Goal: Communication & Community: Answer question/provide support

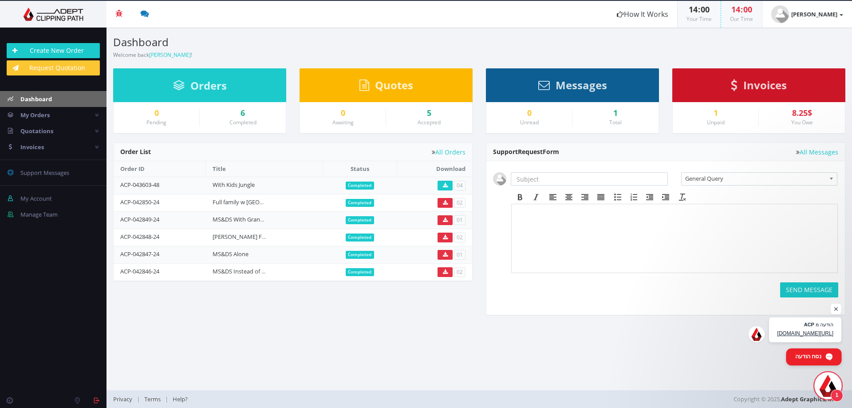
click at [808, 352] on span "נסח הודעה" at bounding box center [808, 356] width 26 height 16
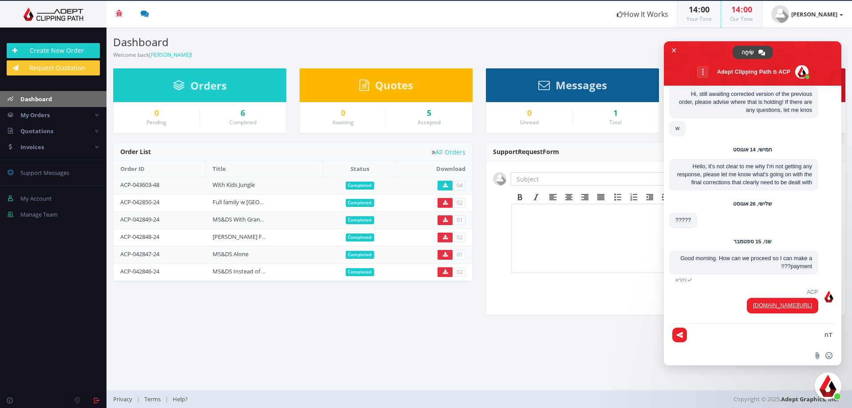
type textarea "T"
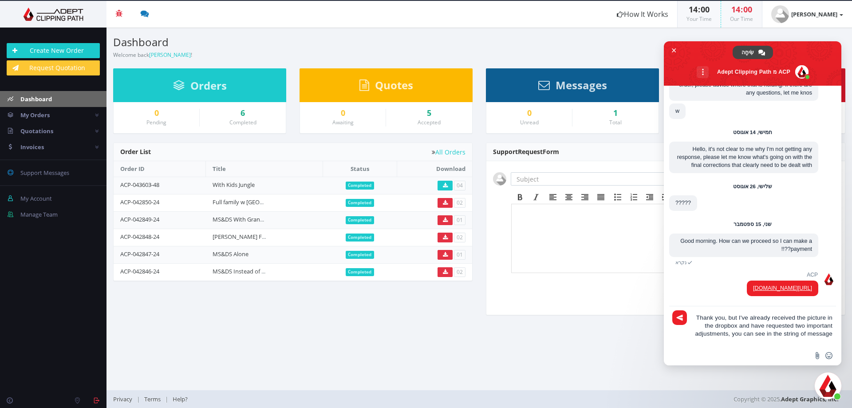
type textarea "Thank you, but I've already received the picture in the dropbox and have reques…"
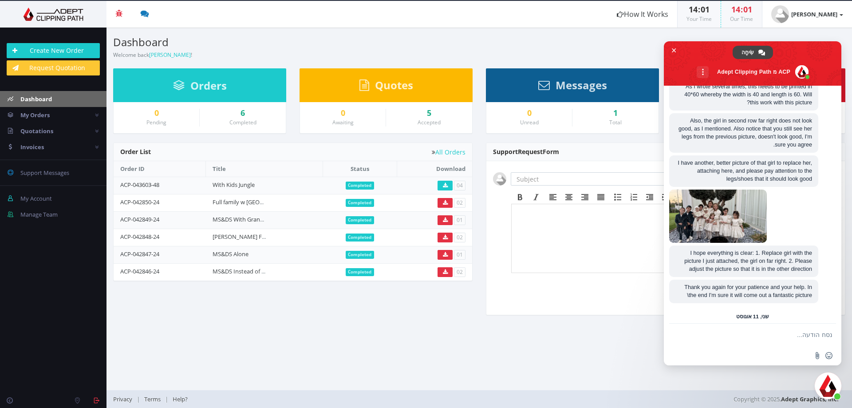
scroll to position [1157, 0]
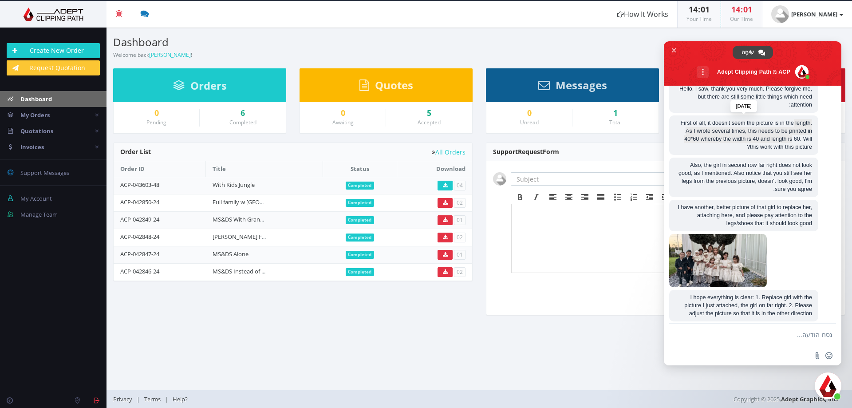
drag, startPoint x: 695, startPoint y: 179, endPoint x: 712, endPoint y: 207, distance: 32.8
click at [726, 155] on span "First of all, it doesn't seem the picture is in the length. As I wrote several …" at bounding box center [743, 134] width 149 height 39
click at [711, 155] on span "First of all, it doesn't seem the picture is in the length. As I wrote several …" at bounding box center [743, 134] width 149 height 39
drag, startPoint x: 695, startPoint y: 179, endPoint x: 745, endPoint y: 210, distance: 58.4
click at [745, 155] on span "First of all, it doesn't seem the picture is in the length. As I wrote several …" at bounding box center [743, 134] width 149 height 39
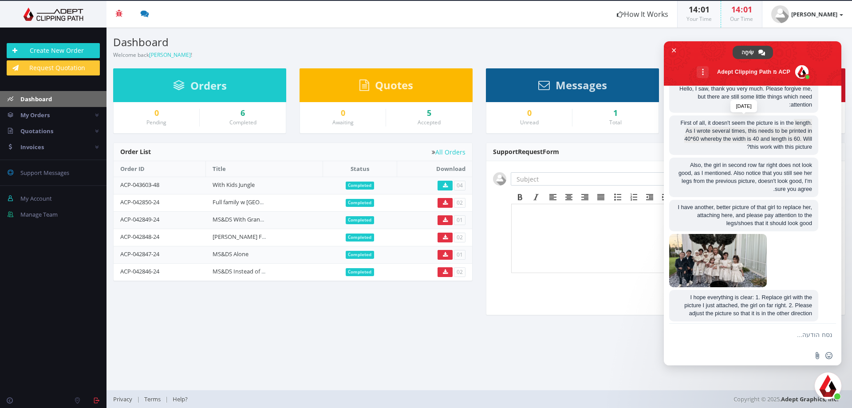
click at [709, 150] on span "First of all, it doesn't seem the picture is in the length. As I wrote several …" at bounding box center [746, 135] width 131 height 30
drag, startPoint x: 812, startPoint y: 181, endPoint x: 807, endPoint y: 213, distance: 32.7
click at [807, 155] on span "First of all, it doesn't seem the picture is in the length. As I wrote several …" at bounding box center [743, 134] width 149 height 39
copy span "First of all, it doesn't seem the picture is in the length. As I wrote several …"
click at [736, 334] on textarea "נסח הודעה..." at bounding box center [762, 335] width 140 height 8
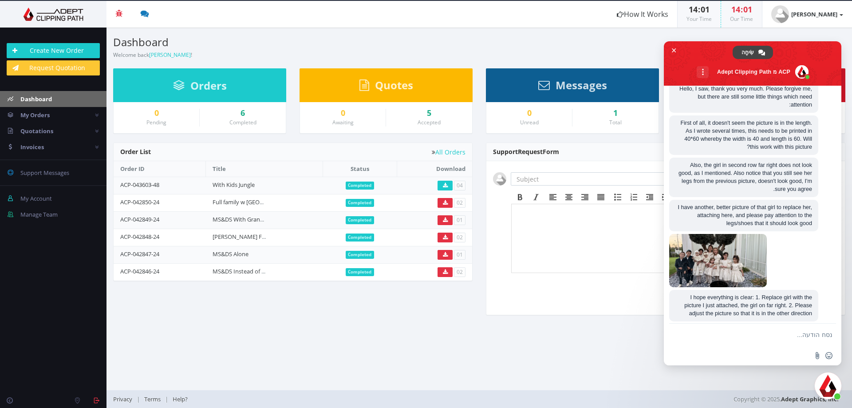
paste textarea "First of all, it doesn't seem the picture is in the length. As I wrote several …"
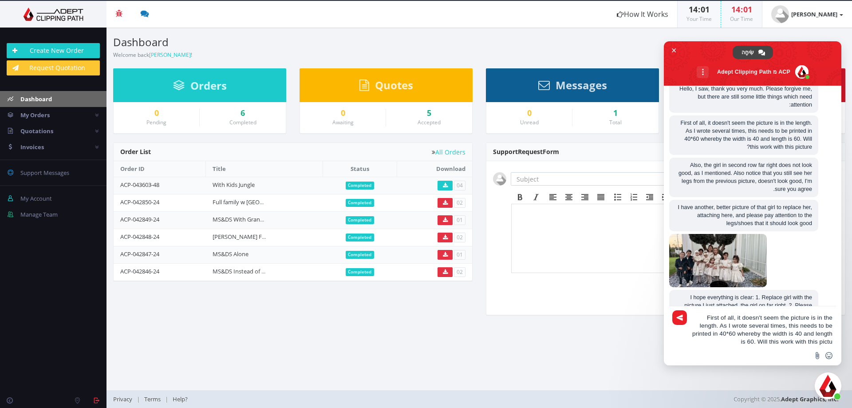
click at [832, 338] on textarea "First of all, it doesn't seem the picture is in the length. As I wrote several …" at bounding box center [762, 330] width 140 height 32
type textarea "First of all, it doesn't seem the picture is in the length. As I wrote several …"
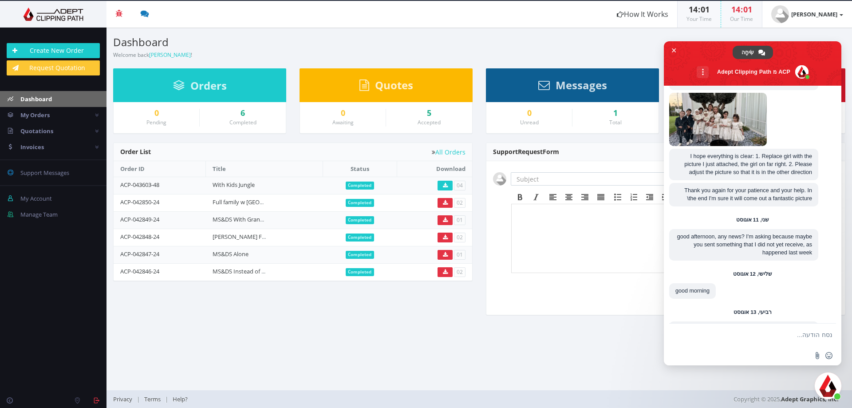
scroll to position [1253, 0]
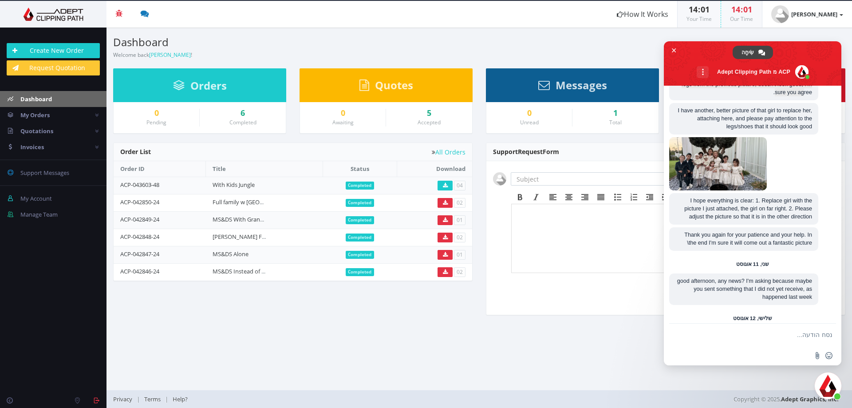
drag, startPoint x: 811, startPoint y: 130, endPoint x: 805, endPoint y: 156, distance: 26.6
click at [805, 95] on span "Also, the girl in second row far right does not look good, as I mentioned. Also…" at bounding box center [745, 80] width 134 height 30
copy span "Also, the girl in second row far right does not look good, as I mentioned. Also…"
click at [751, 338] on textarea "נסח הודעה..." at bounding box center [762, 335] width 140 height 8
paste textarea "Also, the girl in second row far right does not look good, as I mentioned. Also…"
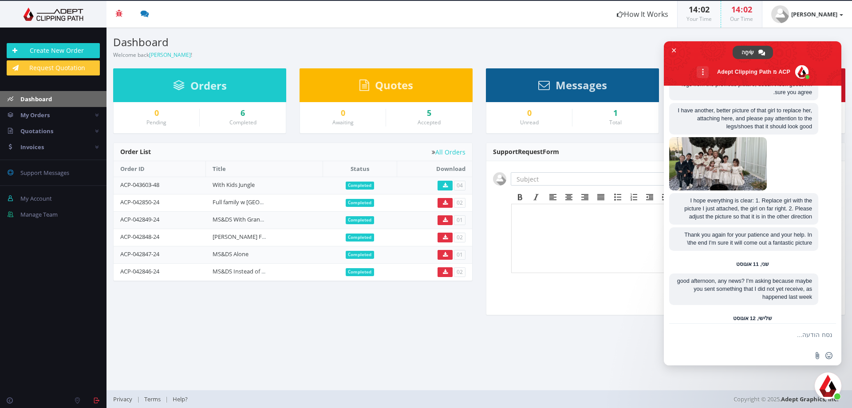
type textarea "Also, the girl in second row far right does not look good, as I mentioned. Also…"
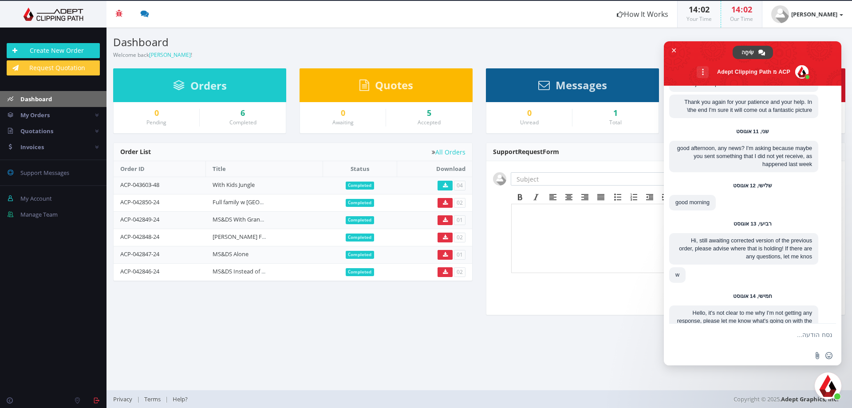
scroll to position [1297, 0]
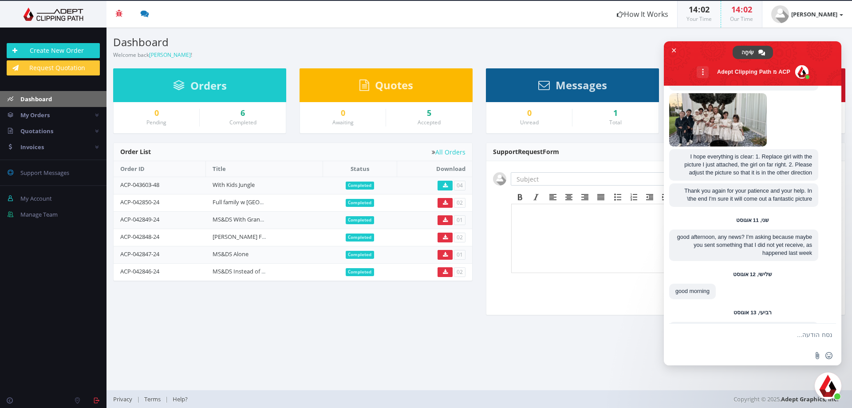
click at [814, 91] on span "I have another, better picture of that girl to replace her, attaching here, and…" at bounding box center [743, 75] width 149 height 32
drag, startPoint x: 811, startPoint y: 129, endPoint x: 811, endPoint y: 148, distance: 19.1
click at [811, 86] on span "I have another, better picture of that girl to replace her, attaching here, and…" at bounding box center [745, 74] width 134 height 22
copy div "I have another, better picture of that girl to replace her, attaching here, and…"
click at [741, 331] on form at bounding box center [762, 335] width 140 height 24
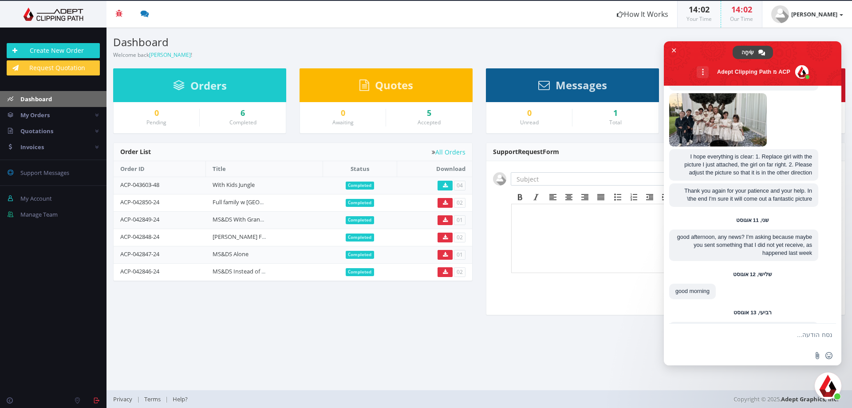
click at [739, 337] on textarea "נסח הודעה..." at bounding box center [762, 335] width 140 height 8
paste textarea "I have another, better picture of that girl to replace her, attaching here, and…"
type textarea "I have another, better picture of that girl to replace her, attaching here, and…"
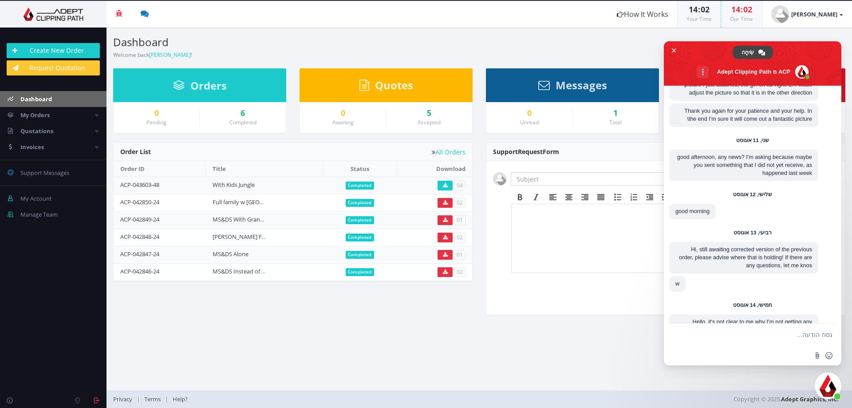
scroll to position [1333, 0]
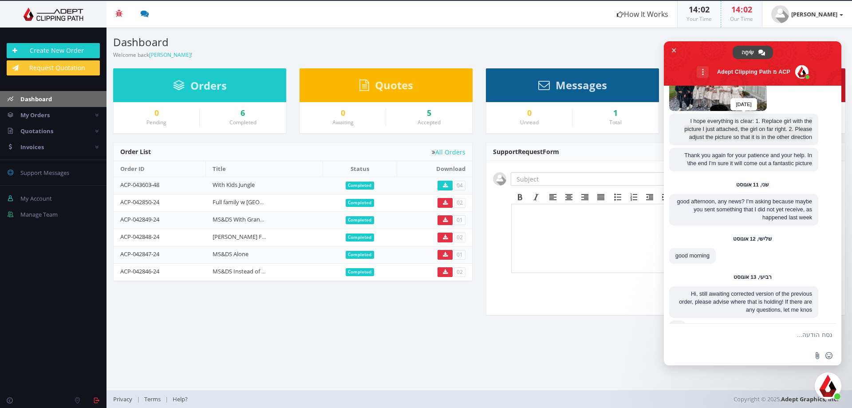
drag, startPoint x: 810, startPoint y: 184, endPoint x: 778, endPoint y: 180, distance: 32.1
click at [806, 140] on span "I hope everything is clear: 1. Replace girl with the picture I just attached, t…" at bounding box center [748, 129] width 128 height 22
click at [778, 145] on span "I hope everything is clear: 1. Replace girl with the picture I just attached, t…" at bounding box center [743, 130] width 149 height 32
click at [812, 145] on span "I hope everything is clear: 1. Replace girl with the picture I just attached, t…" at bounding box center [743, 130] width 149 height 32
drag, startPoint x: 811, startPoint y: 185, endPoint x: 811, endPoint y: 207, distance: 21.3
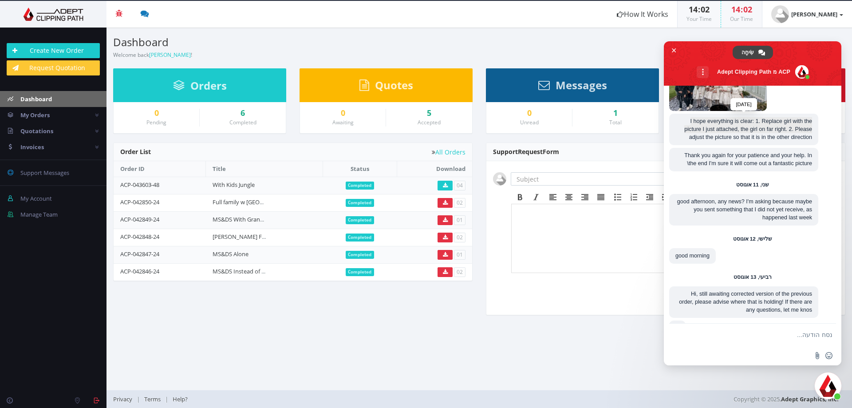
click at [811, 145] on span "I hope everything is clear: 1. Replace girl with the picture I just attached, t…" at bounding box center [743, 130] width 149 height 32
copy div "I hope everything is clear: 1. Replace girl with the picture I just attached, t…"
drag, startPoint x: 776, startPoint y: 302, endPoint x: 758, endPoint y: 340, distance: 42.7
click at [758, 340] on div "Adept Clipping Path איך אפשר לעזור עם Adept Clipping Path? שני, 4 אוגוסט Hello …" at bounding box center [752, 226] width 177 height 280
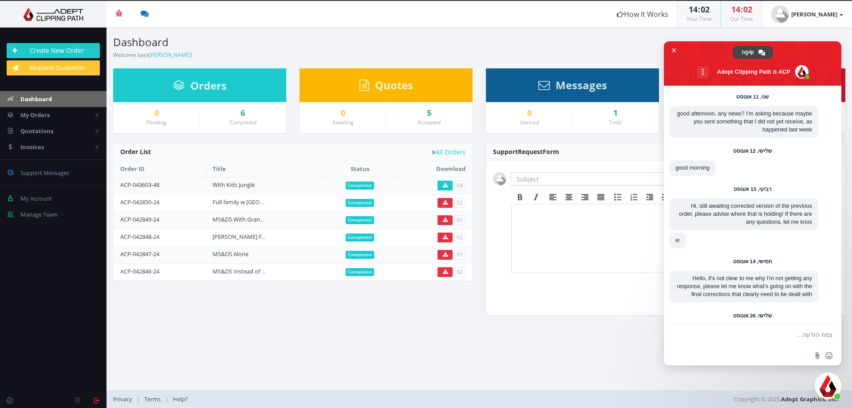
click at [754, 334] on textarea "נסח הודעה..." at bounding box center [762, 335] width 140 height 8
paste textarea "I hope everything is clear: 1. Replace girl with the picture I just attached, t…"
type textarea "I hope everything is clear: 1. Replace girl with the picture I just attached, t…"
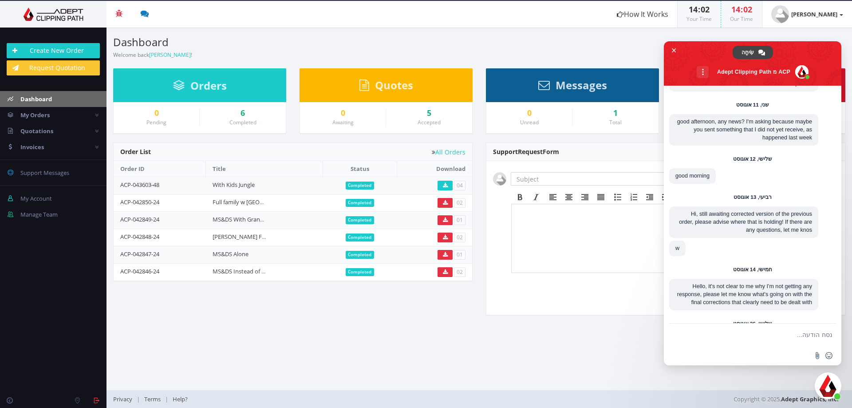
scroll to position [1280, 0]
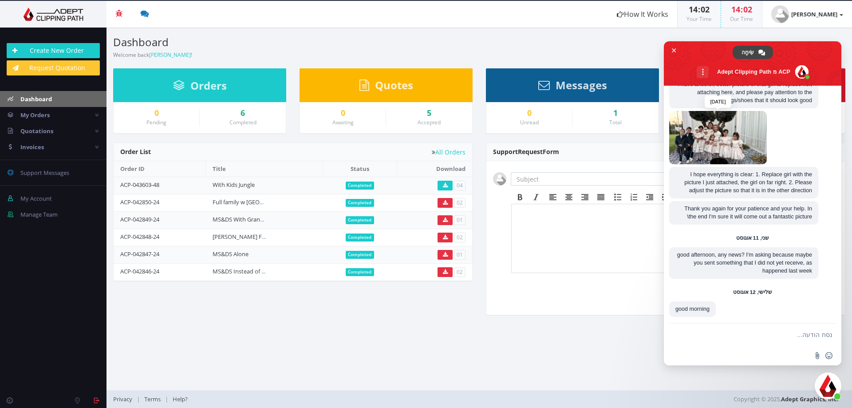
click at [726, 164] on span at bounding box center [718, 137] width 98 height 53
click at [766, 336] on textarea "נסח הודעה..." at bounding box center [762, 335] width 140 height 8
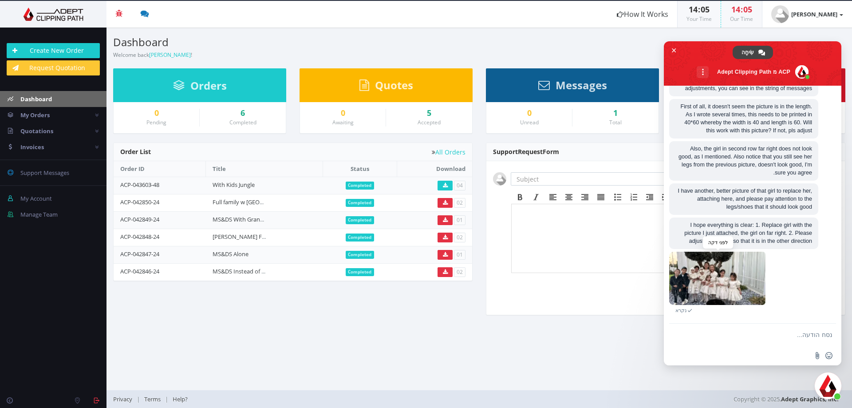
scroll to position [1868, 0]
click at [742, 278] on span at bounding box center [718, 278] width 98 height 53
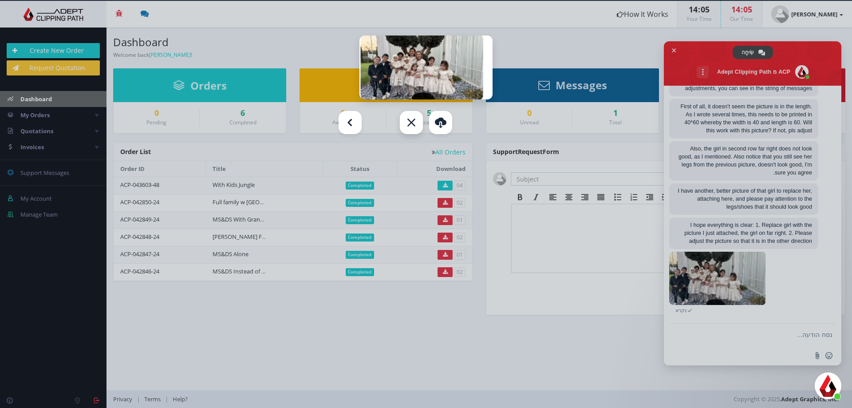
click at [413, 119] on div "לִסְגוֹר" at bounding box center [411, 122] width 23 height 23
